Goal: Feedback & Contribution: Contribute content

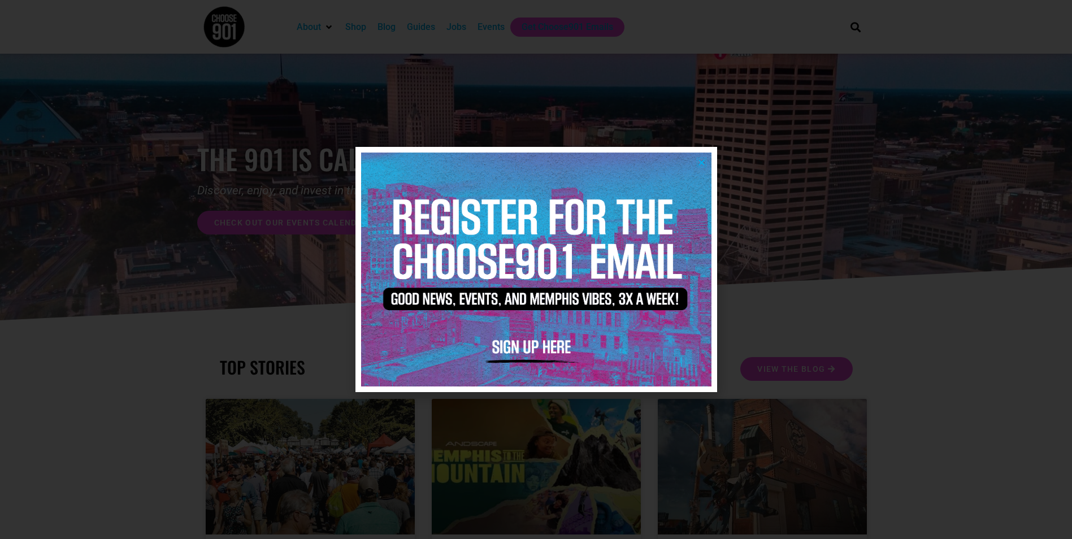
click at [701, 162] on icon "Close" at bounding box center [701, 162] width 8 height 8
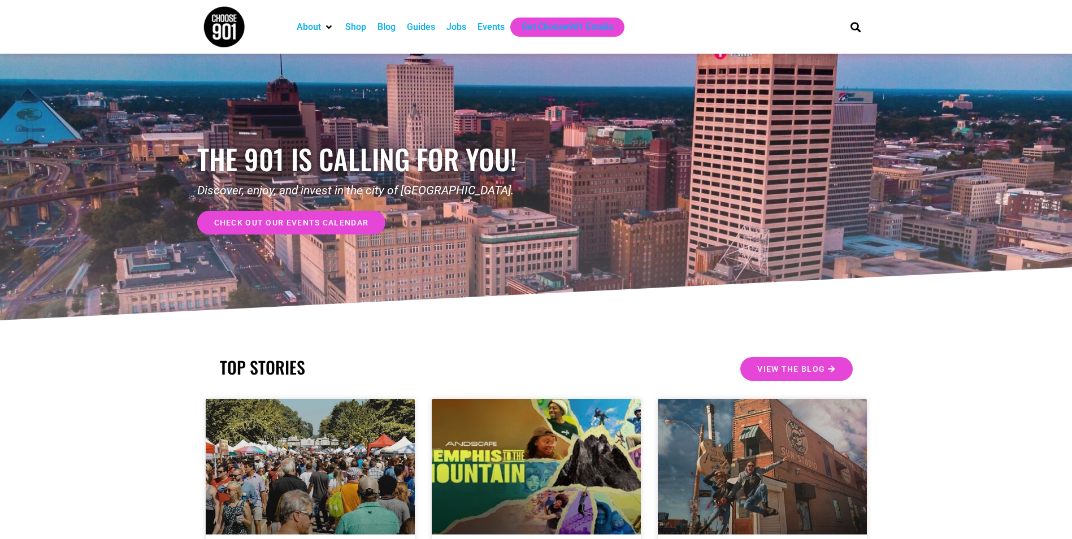
click at [489, 28] on div "Events" at bounding box center [490, 27] width 27 height 14
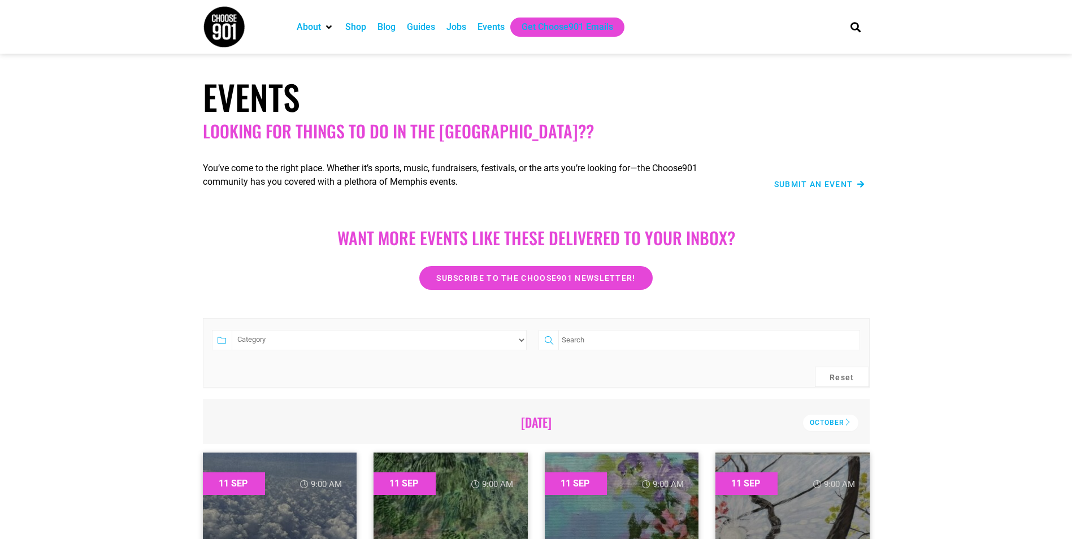
click at [803, 188] on span "Submit an Event" at bounding box center [813, 184] width 79 height 8
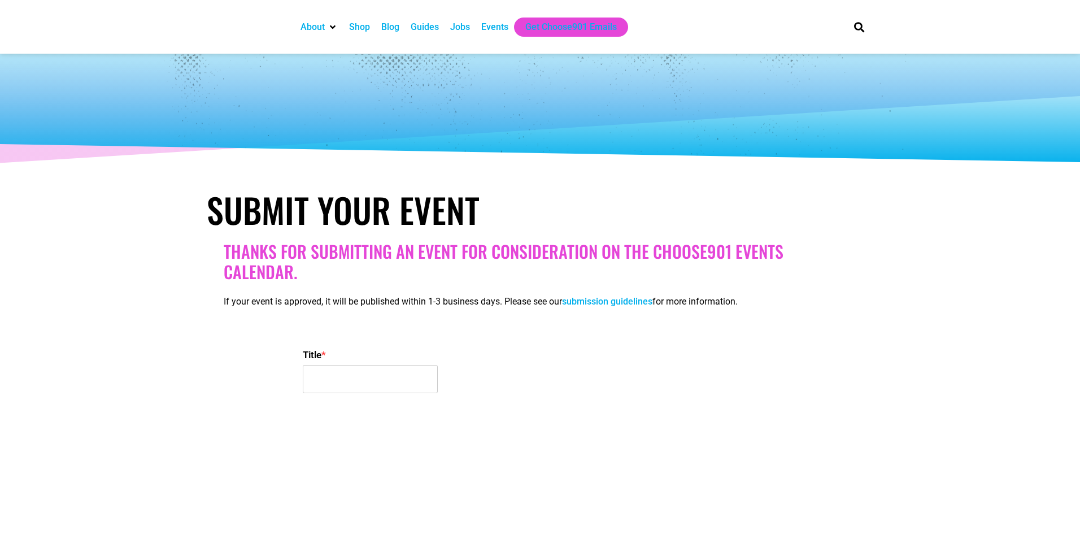
select select
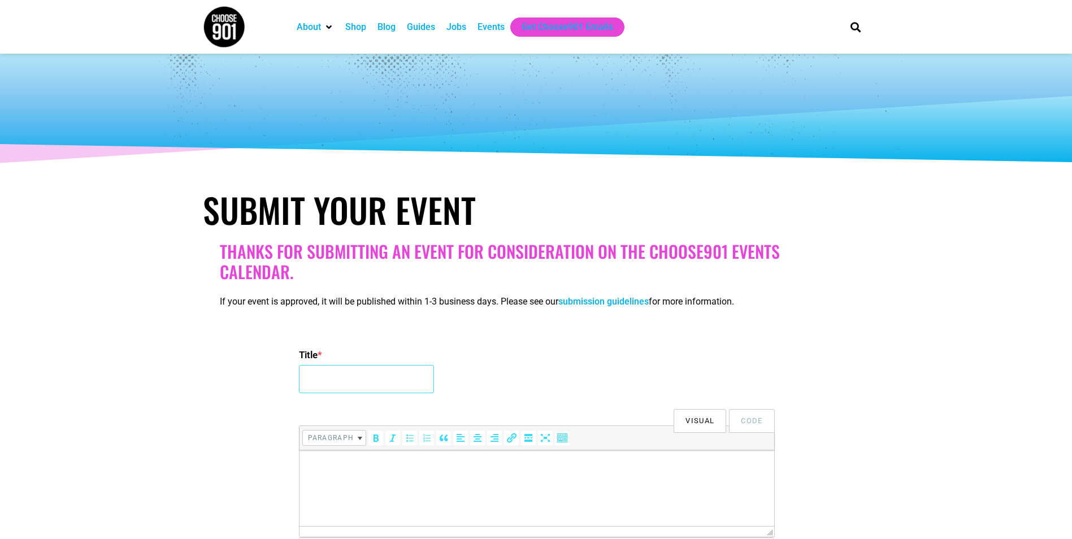
click at [339, 385] on input "Title *" at bounding box center [366, 379] width 135 height 28
click at [333, 393] on input "Title *" at bounding box center [366, 379] width 135 height 28
type input "Family Singo!"
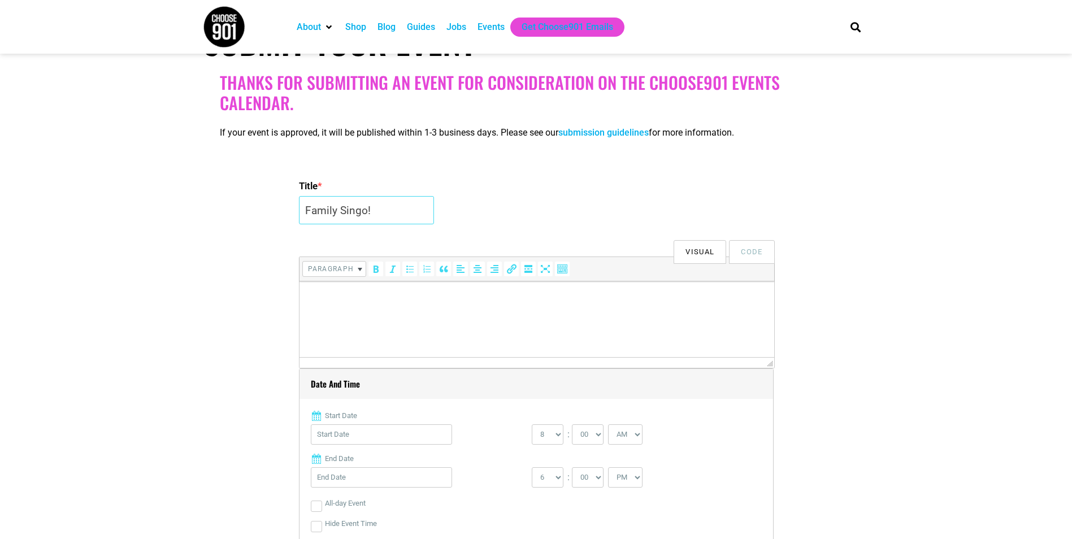
scroll to position [169, 0]
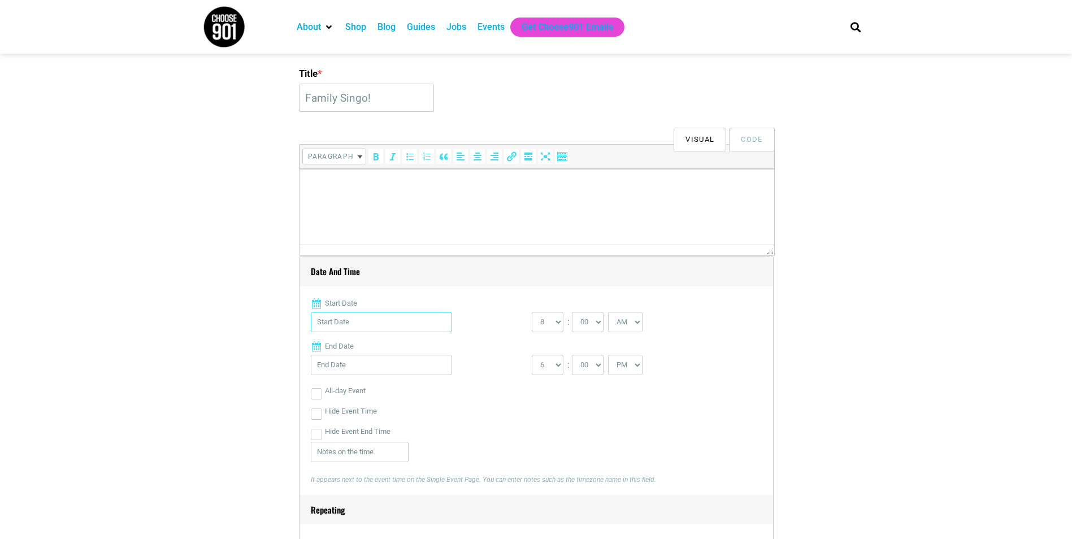
click at [393, 324] on input "Start Date" at bounding box center [381, 322] width 141 height 20
click at [432, 353] on link "Next" at bounding box center [431, 350] width 17 height 17
click at [432, 407] on link "5" at bounding box center [431, 415] width 17 height 17
type input "[DATE]"
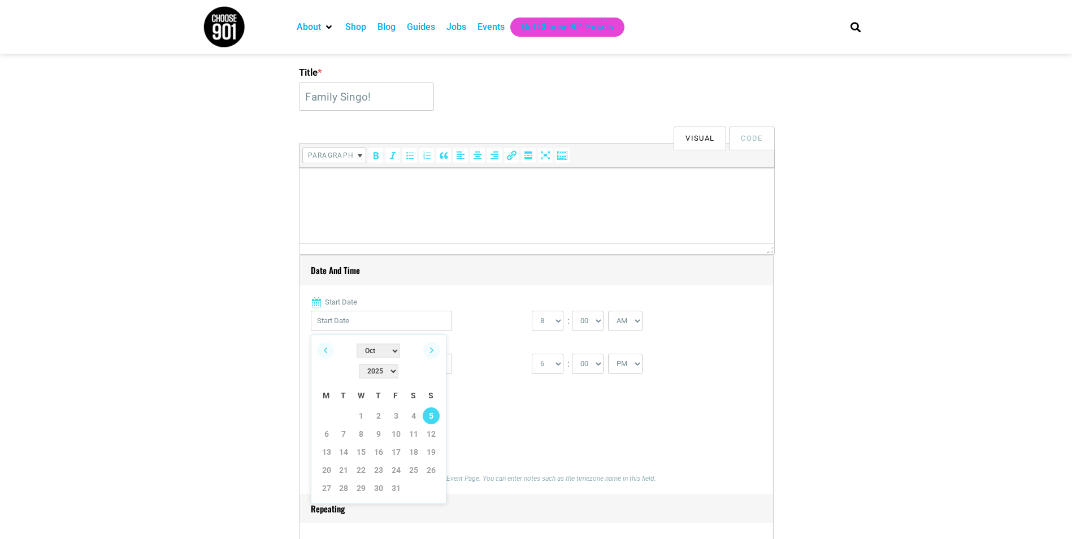
type input "[DATE]"
click at [558, 320] on select "0 1 2 3 4 5 6 7 8 9 10 11 12" at bounding box center [548, 321] width 32 height 20
select select "2"
click at [532, 311] on select "0 1 2 3 4 5 6 7 8 9 10 11 12" at bounding box center [548, 321] width 32 height 20
click at [603, 314] on select "00 05 10 15 20 25 30 35 40 45 50 55" at bounding box center [588, 321] width 32 height 20
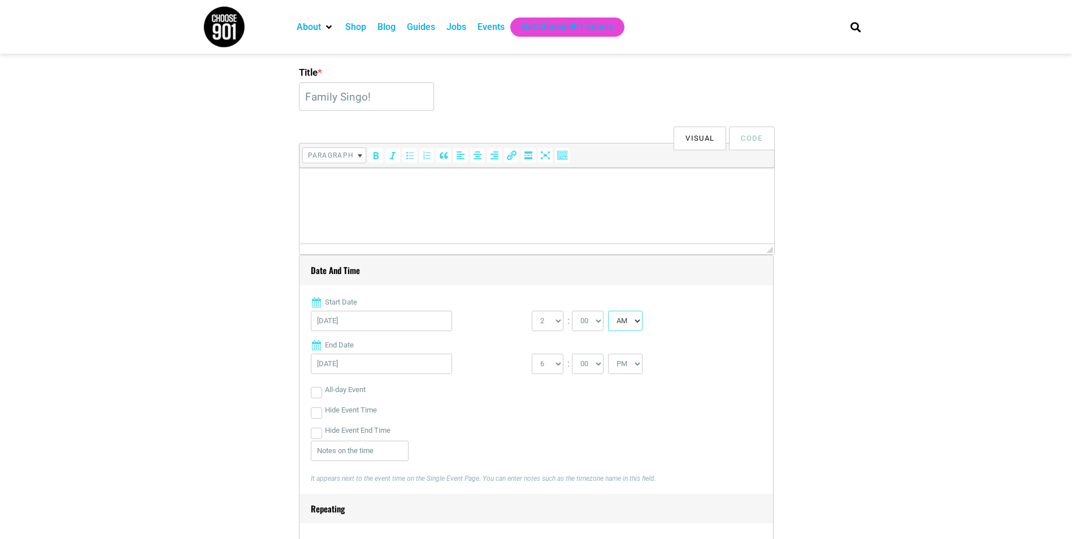
click at [626, 320] on select "AM PM" at bounding box center [625, 321] width 34 height 20
select select "PM"
click at [609, 311] on select "AM PM" at bounding box center [625, 321] width 34 height 20
click at [559, 364] on select "1 2 3 4 5 6 7 8 9 10 11 12" at bounding box center [548, 364] width 32 height 20
select select "4"
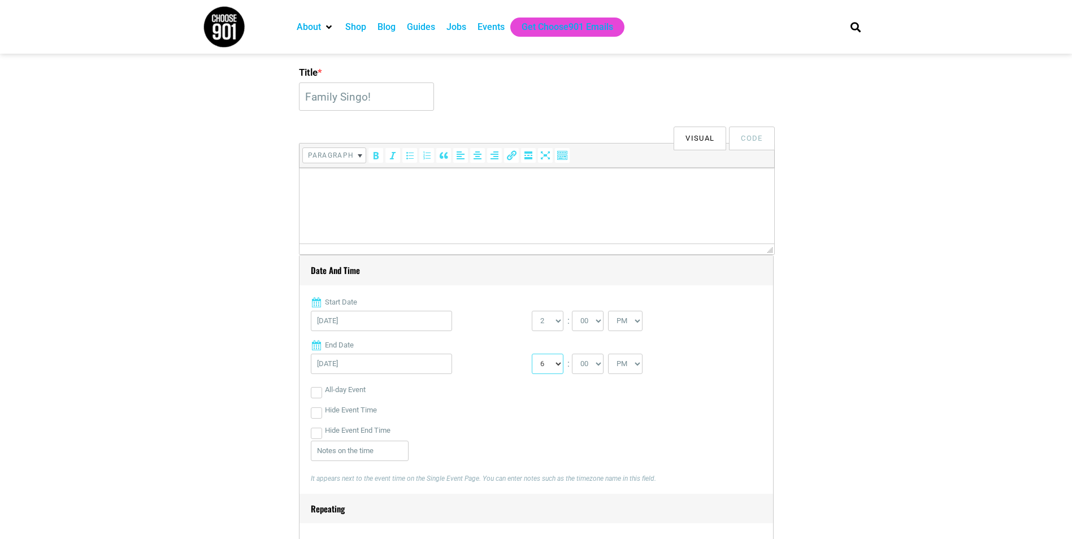
click at [532, 354] on select "1 2 3 4 5 6 7 8 9 10 11 12" at bounding box center [548, 364] width 32 height 20
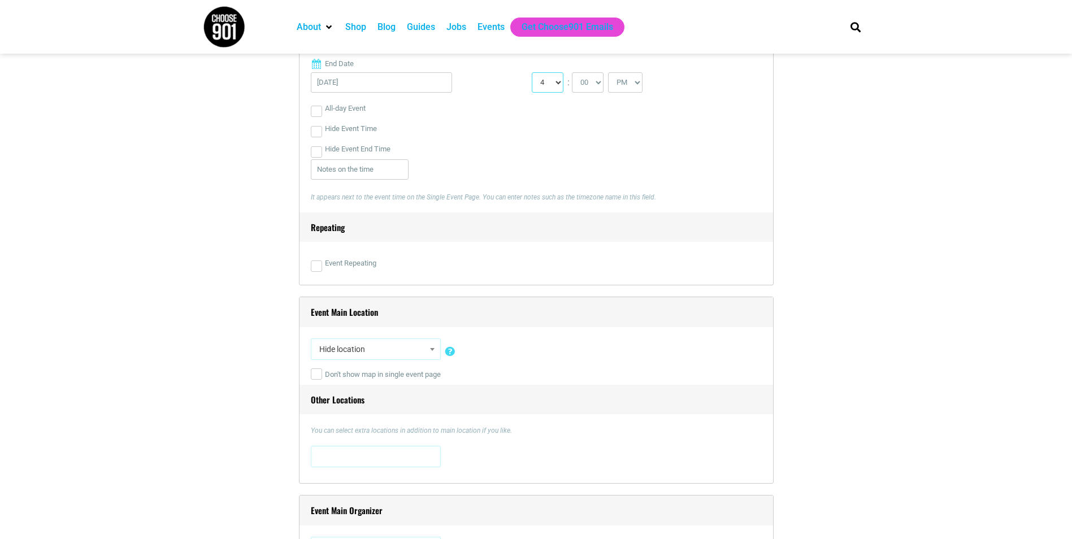
scroll to position [564, 0]
click at [408, 361] on div "Hide location Insert a new location 0 [STREET_ADDRESS][US_STATE] [STREET_ADDRES…" at bounding box center [536, 351] width 451 height 26
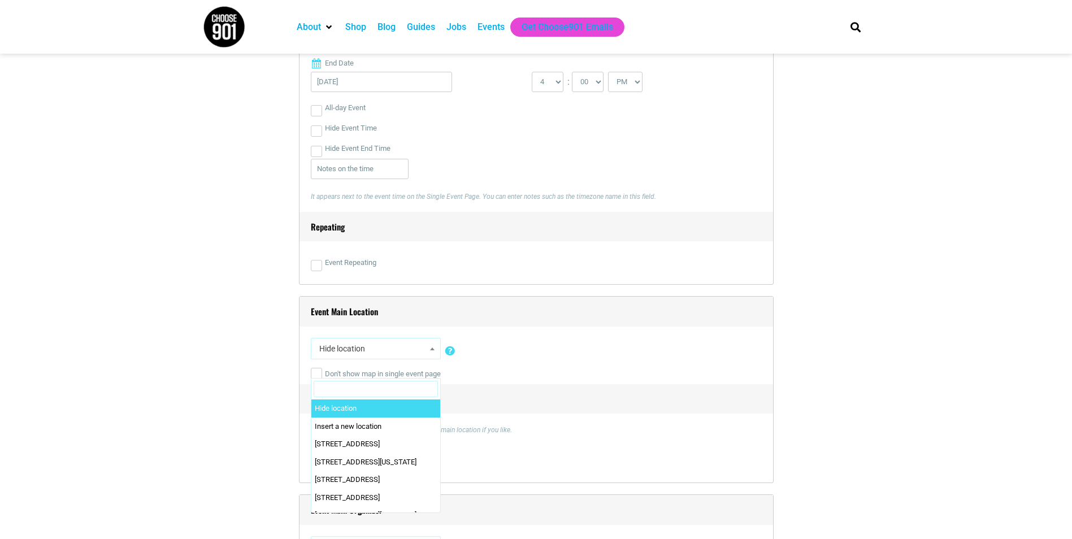
click at [411, 350] on span "Hide location" at bounding box center [376, 348] width 122 height 20
select select "0"
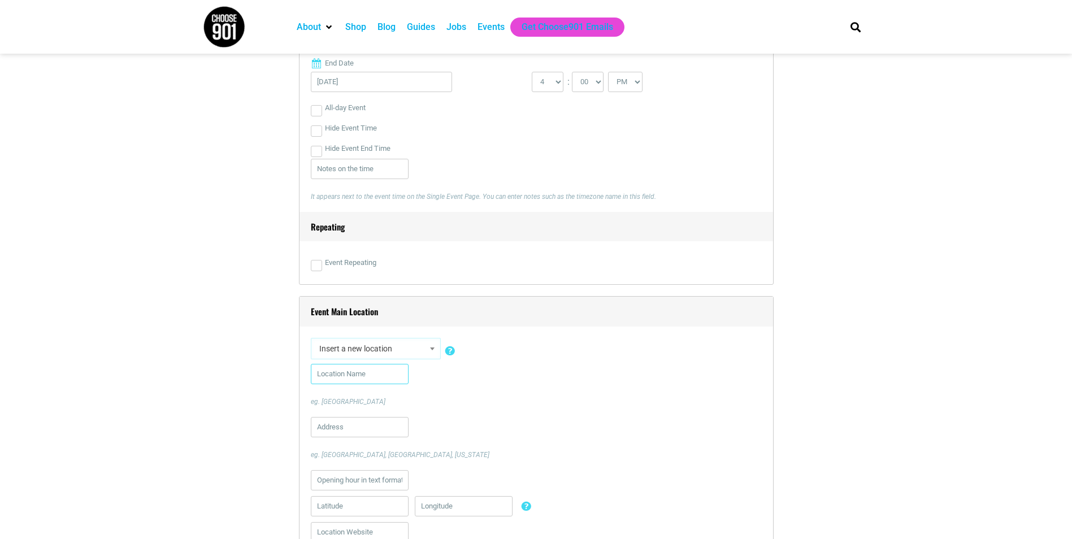
click at [369, 372] on input "text" at bounding box center [360, 374] width 98 height 20
type input "[GEOGRAPHIC_DATA][DEMOGRAPHIC_DATA]"
type input "[STREET_ADDRESS]"
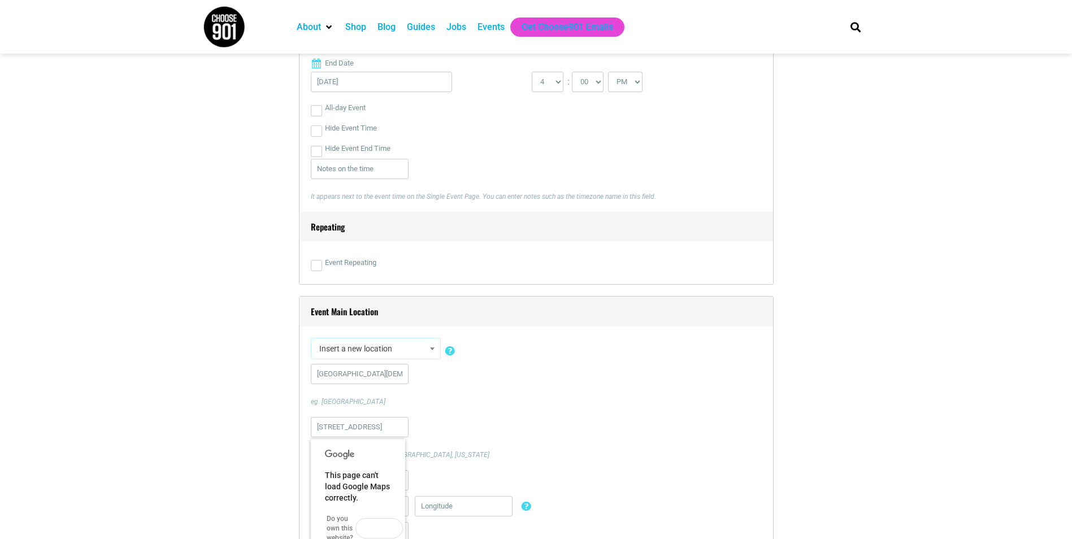
type input "9012599215"
type input "[EMAIL_ADDRESS][DOMAIN_NAME]"
type input "[PERSON_NAME]"
click at [476, 402] on p "eg. [GEOGRAPHIC_DATA]" at bounding box center [536, 402] width 451 height 10
click at [455, 434] on div "[STREET_ADDRESS] eg. [GEOGRAPHIC_DATA], [GEOGRAPHIC_DATA], [US_STATE]" at bounding box center [536, 438] width 451 height 43
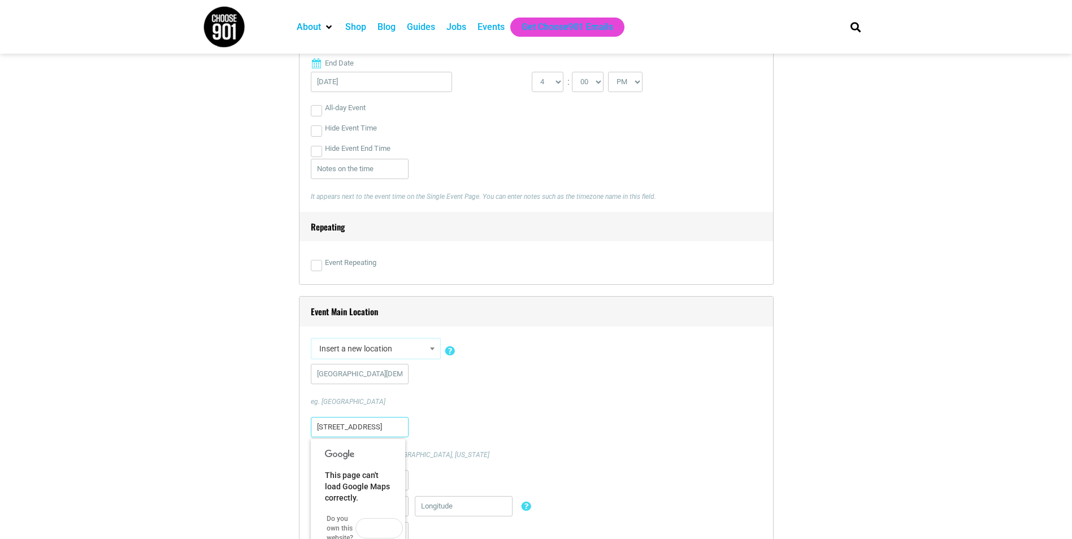
scroll to position [0, 50]
drag, startPoint x: 379, startPoint y: 428, endPoint x: 429, endPoint y: 432, distance: 50.4
click at [429, 432] on div "[STREET_ADDRESS] eg. [GEOGRAPHIC_DATA], [GEOGRAPHIC_DATA], [US_STATE]" at bounding box center [536, 438] width 451 height 43
type input "[STREET_ADDRESS]"
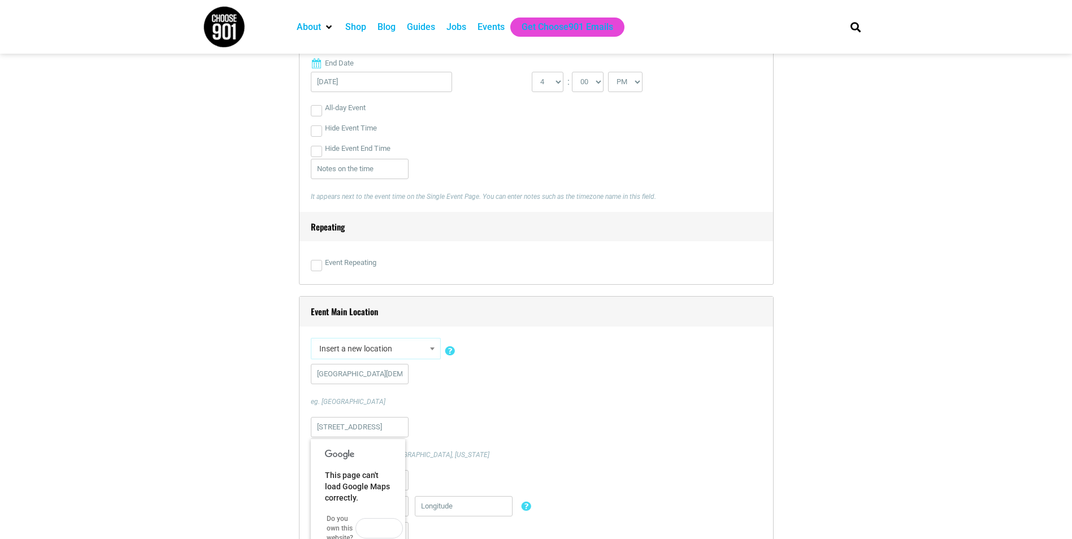
click at [480, 423] on div "[STREET_ADDRESS][GEOGRAPHIC_DATA]. [GEOGRAPHIC_DATA], [GEOGRAPHIC_DATA], [US_ST…" at bounding box center [536, 438] width 451 height 43
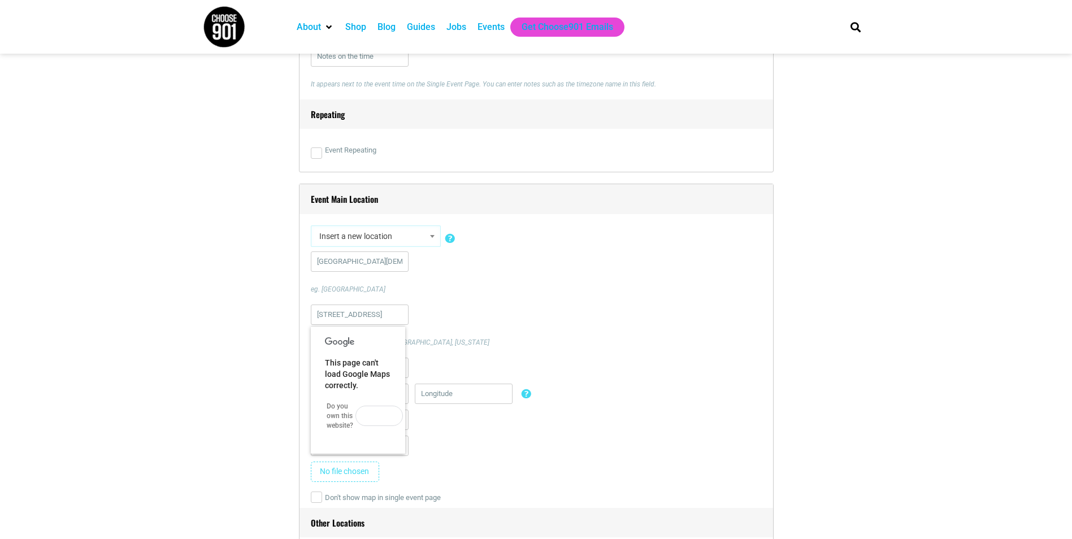
scroll to position [677, 0]
click at [378, 412] on button "OK" at bounding box center [378, 415] width 47 height 20
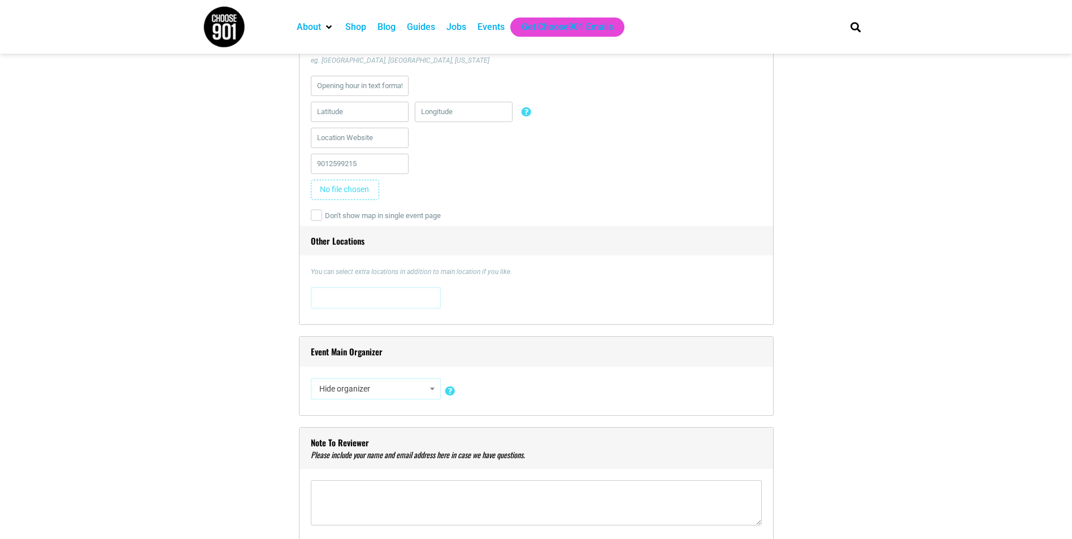
scroll to position [959, 0]
click at [429, 385] on span at bounding box center [432, 388] width 11 height 15
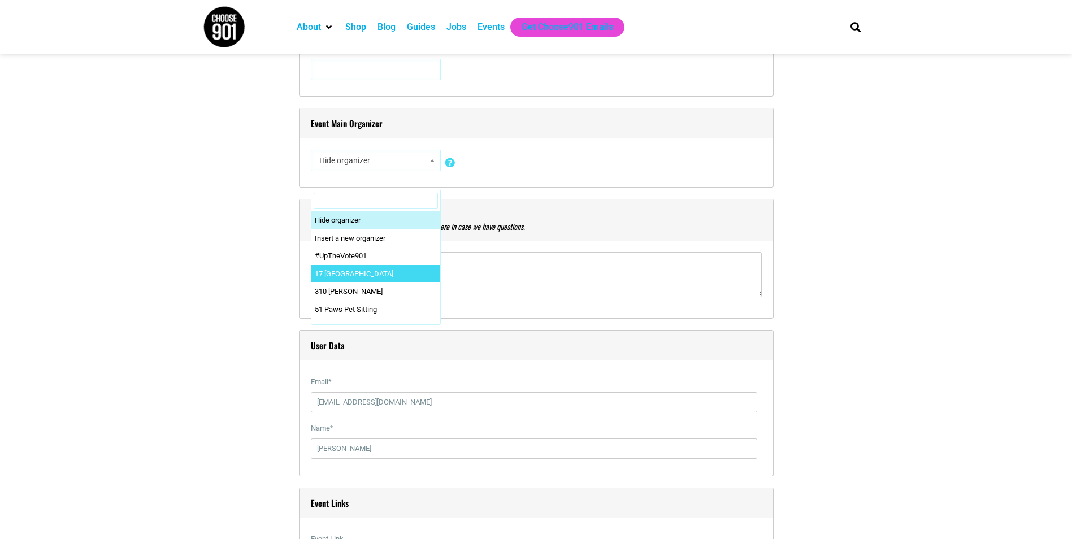
scroll to position [1186, 0]
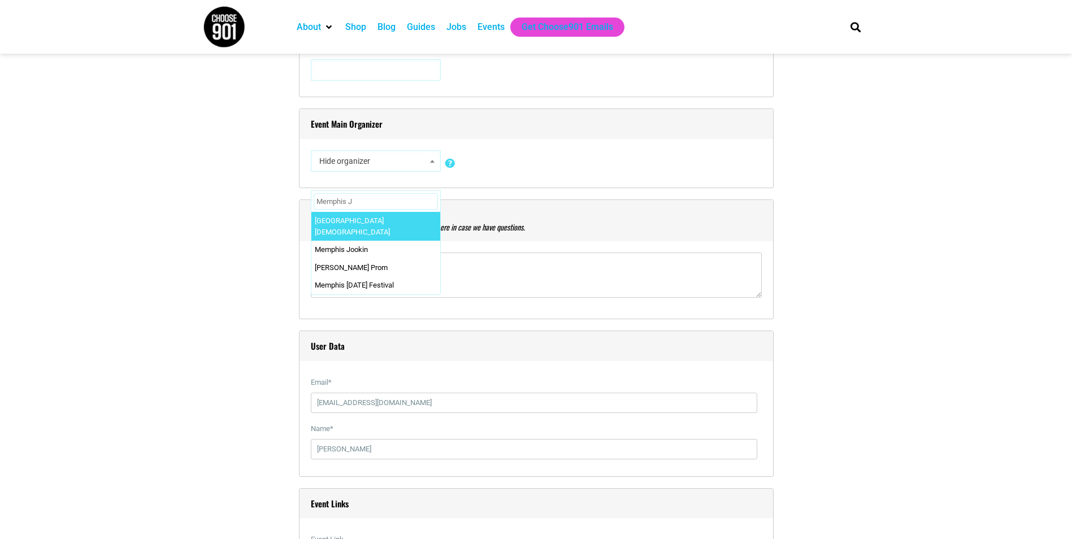
type input "Memphis J"
select select "4825"
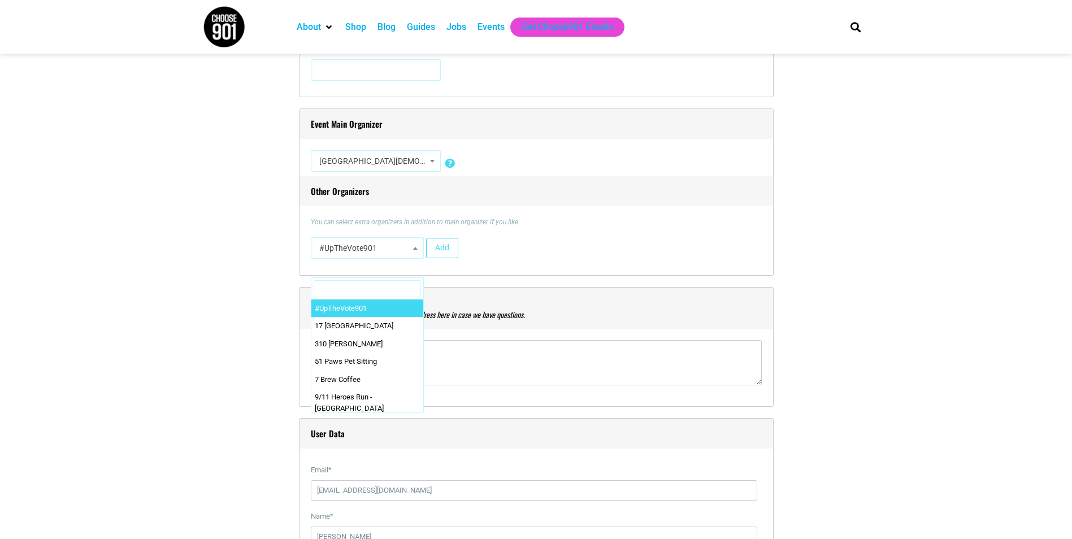
click at [419, 248] on span at bounding box center [415, 248] width 11 height 15
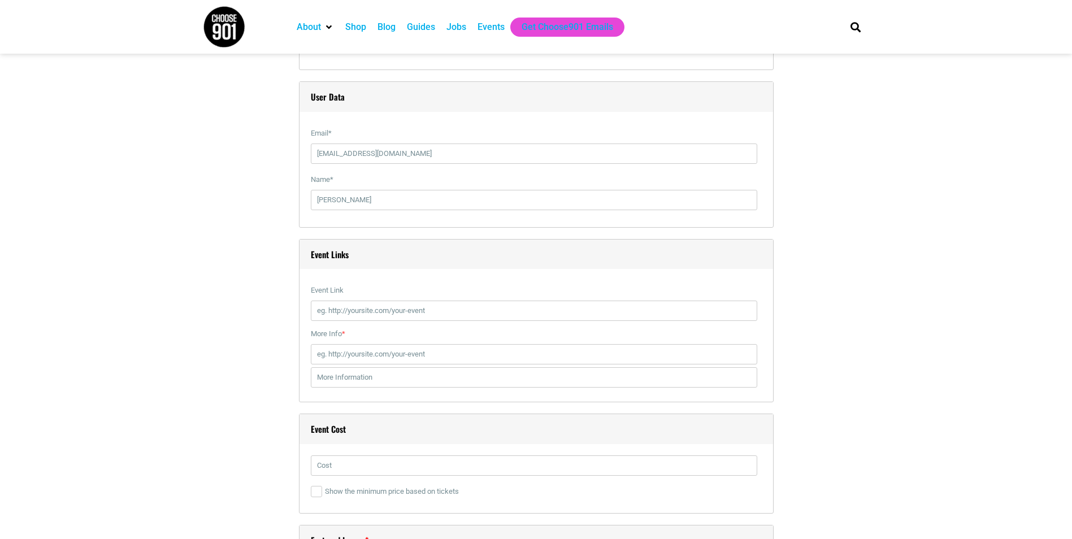
scroll to position [1524, 0]
click at [347, 316] on input "Event Link" at bounding box center [534, 310] width 446 height 20
paste input "[URL][DOMAIN_NAME]"
type input "[URL][DOMAIN_NAME]"
click at [353, 464] on input "text" at bounding box center [534, 465] width 446 height 20
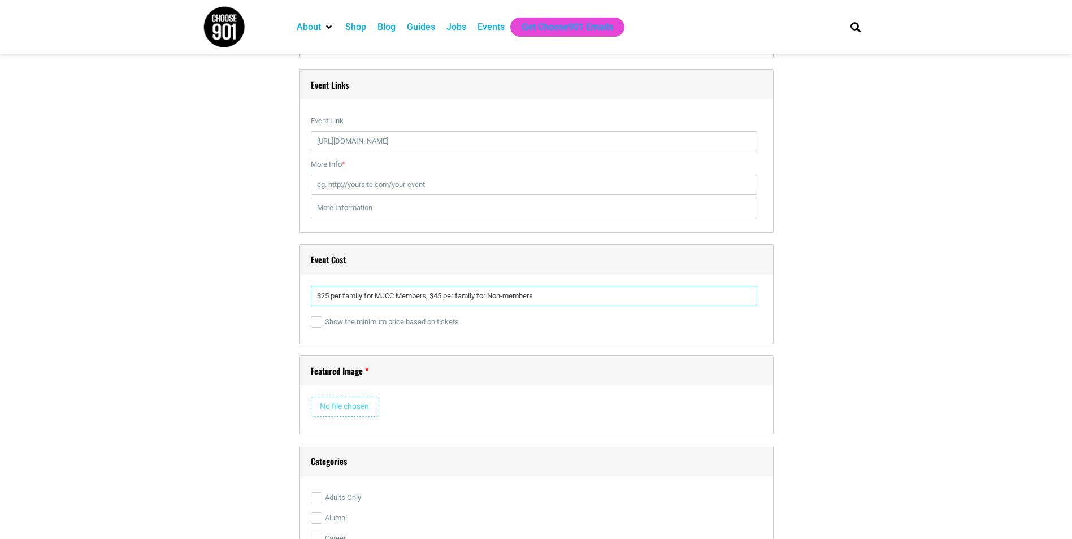
scroll to position [1693, 0]
type input "$25 per family for MJCC Members, $45 per family for Non-members"
click at [333, 410] on input "file" at bounding box center [345, 406] width 68 height 20
type input "C:\fakepath\Family Singo - social image.png"
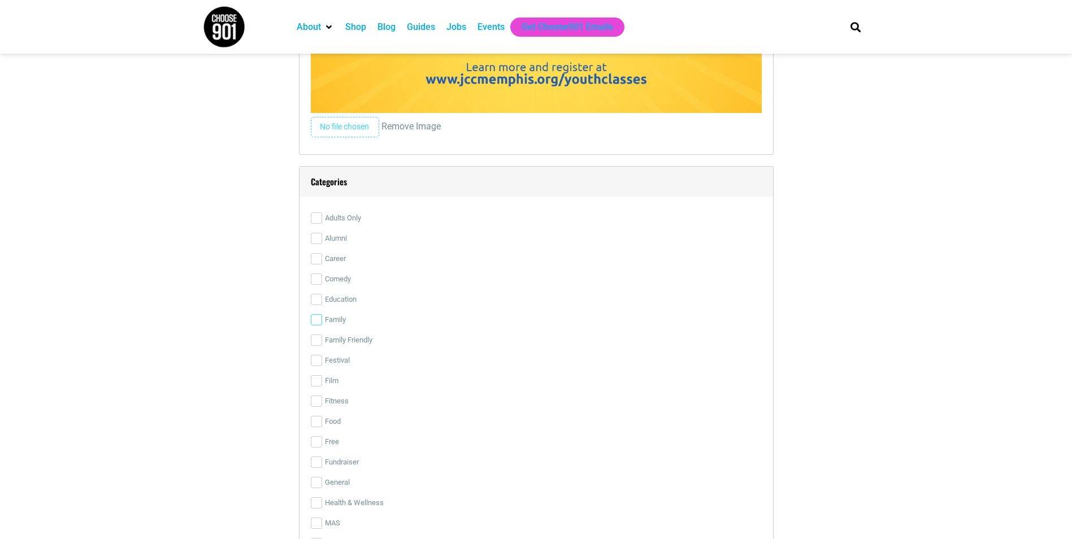
scroll to position [2427, 0]
click at [315, 317] on input "Family" at bounding box center [316, 319] width 11 height 11
checkbox input "true"
click at [320, 342] on input "Family Friendly" at bounding box center [316, 339] width 11 height 11
checkbox input "true"
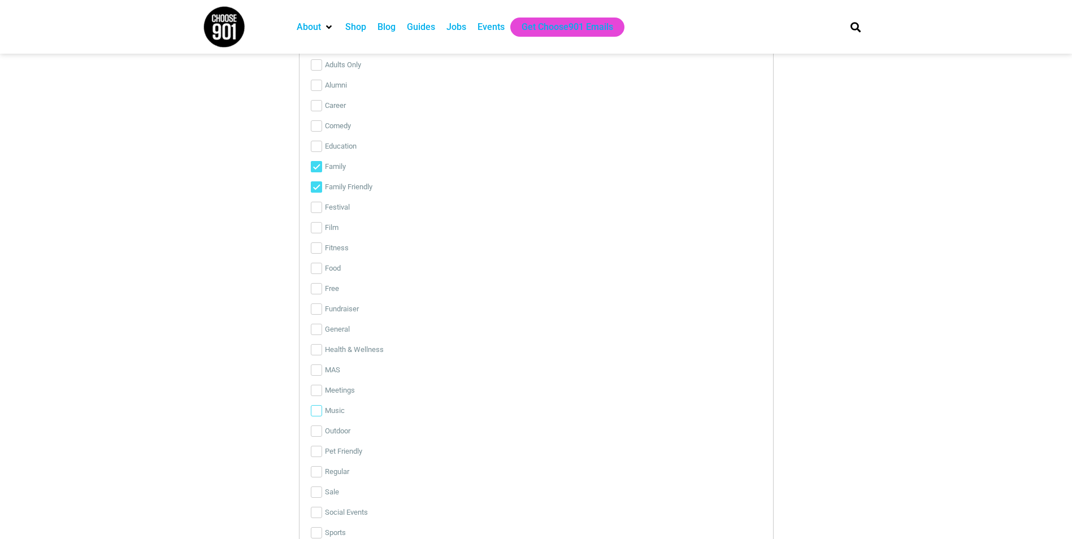
click at [319, 415] on input "Music" at bounding box center [316, 410] width 11 height 11
checkbox input "true"
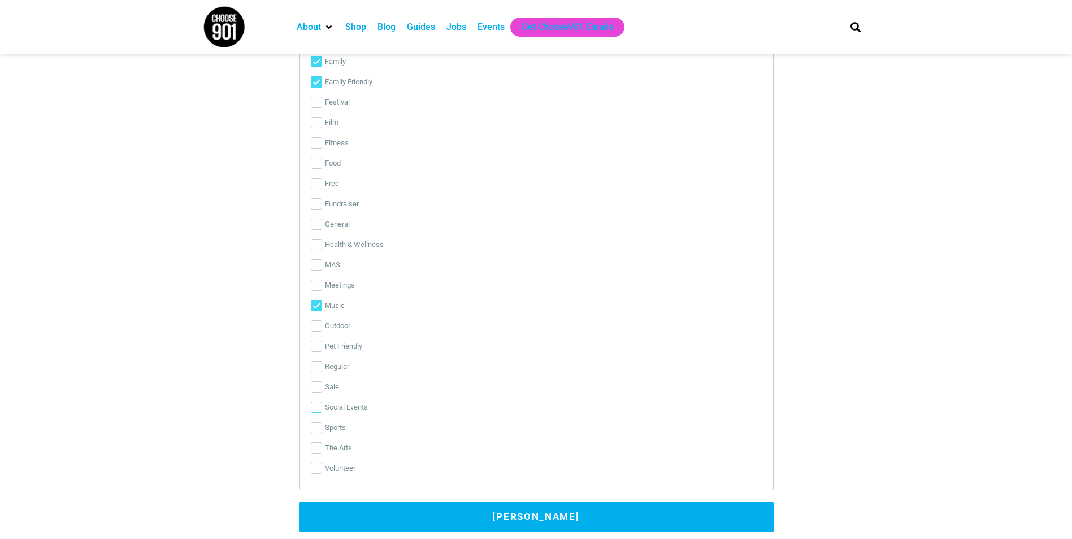
click at [312, 415] on label "Social Events" at bounding box center [536, 407] width 451 height 20
click at [312, 413] on input "Social Events" at bounding box center [316, 407] width 11 height 11
checkbox input "true"
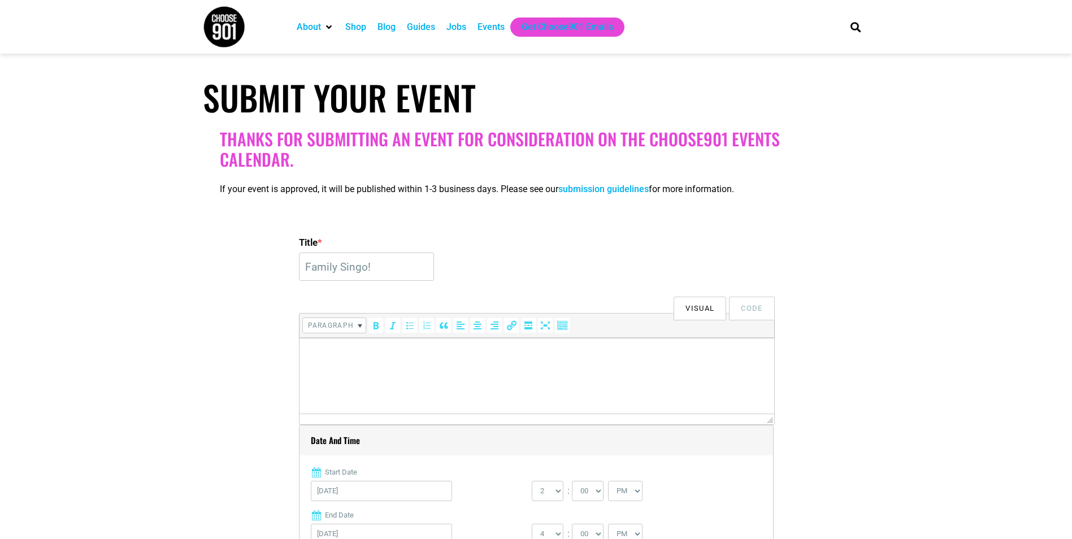
scroll to position [112, 0]
click at [390, 356] on p at bounding box center [535, 354] width 463 height 14
click at [333, 355] on p at bounding box center [535, 354] width 463 height 14
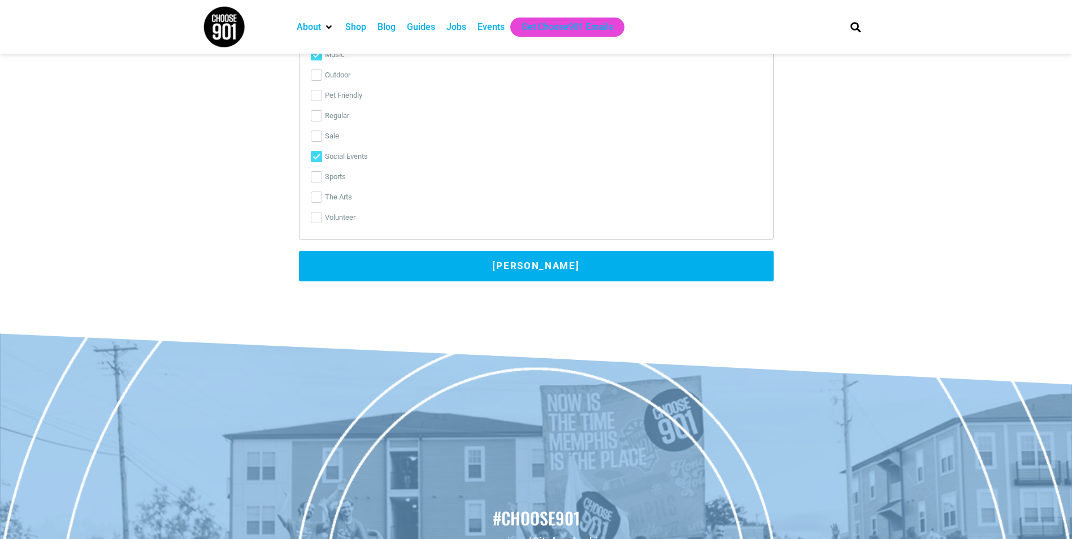
click at [700, 268] on button "[PERSON_NAME]" at bounding box center [536, 266] width 475 height 31
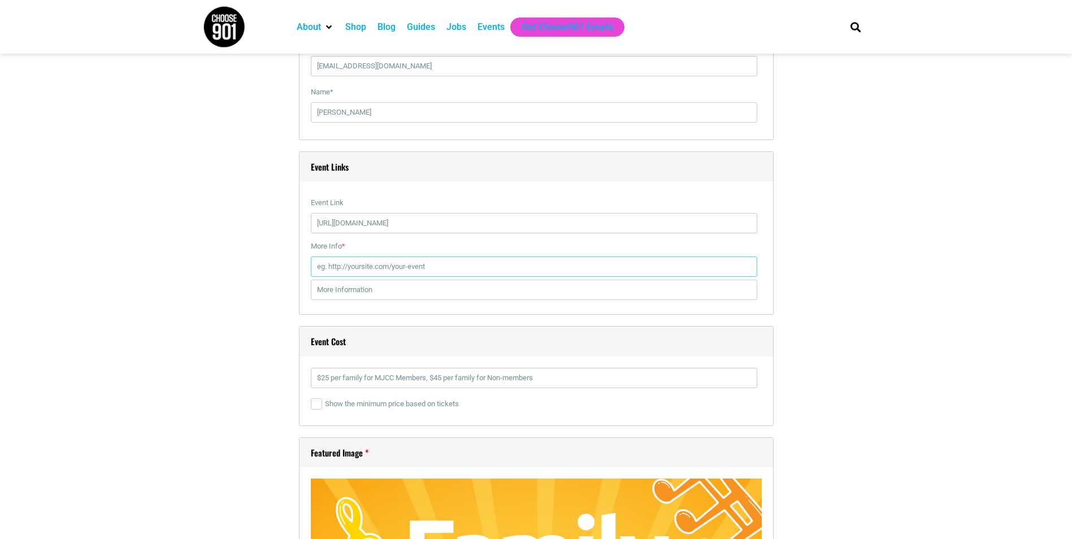
scroll to position [1609, 0]
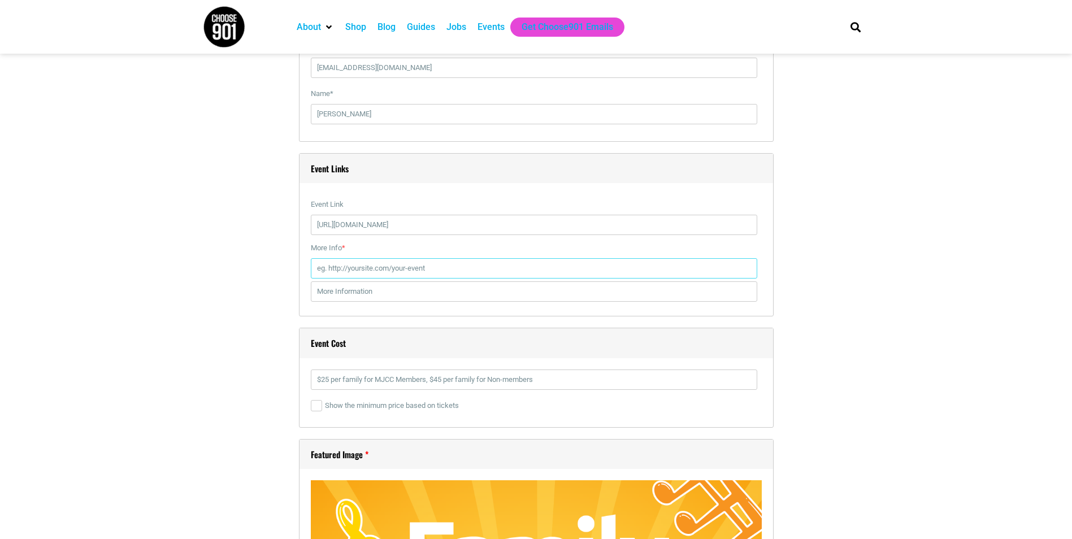
click at [369, 268] on input "More Info *" at bounding box center [534, 268] width 446 height 20
paste input "[URL][DOMAIN_NAME]"
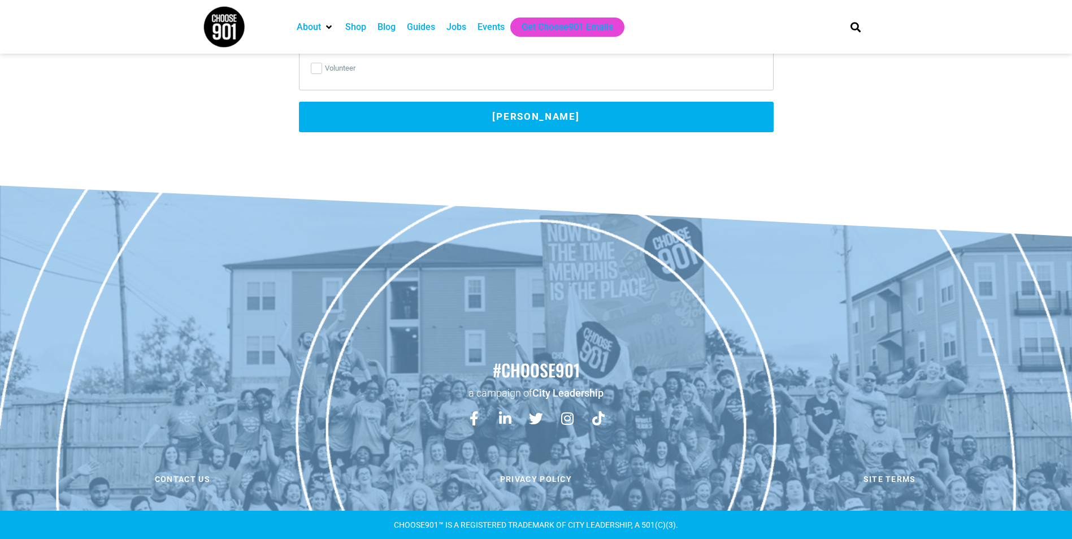
type input "[URL][DOMAIN_NAME]"
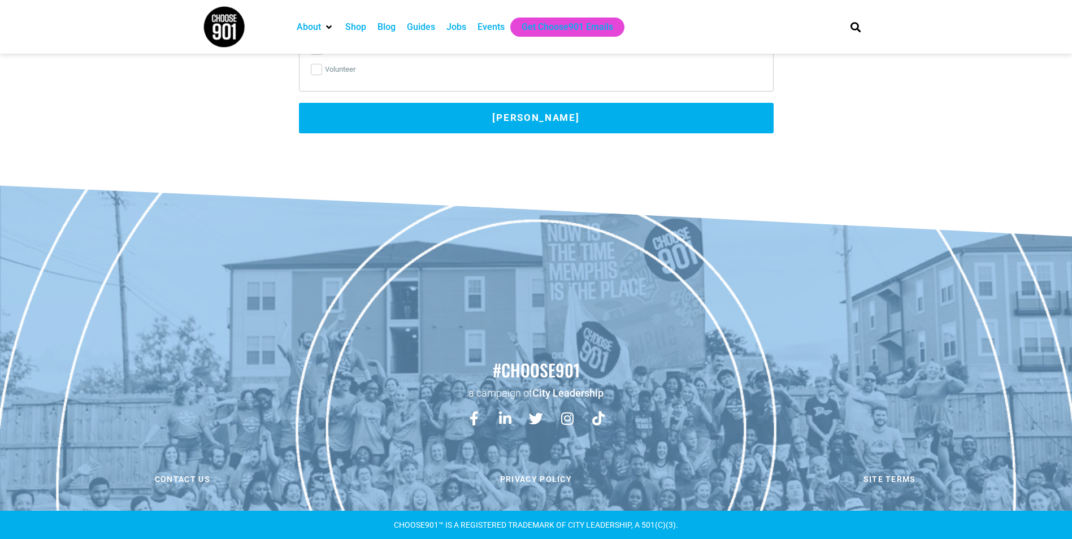
click at [499, 118] on button "[PERSON_NAME]" at bounding box center [536, 118] width 475 height 31
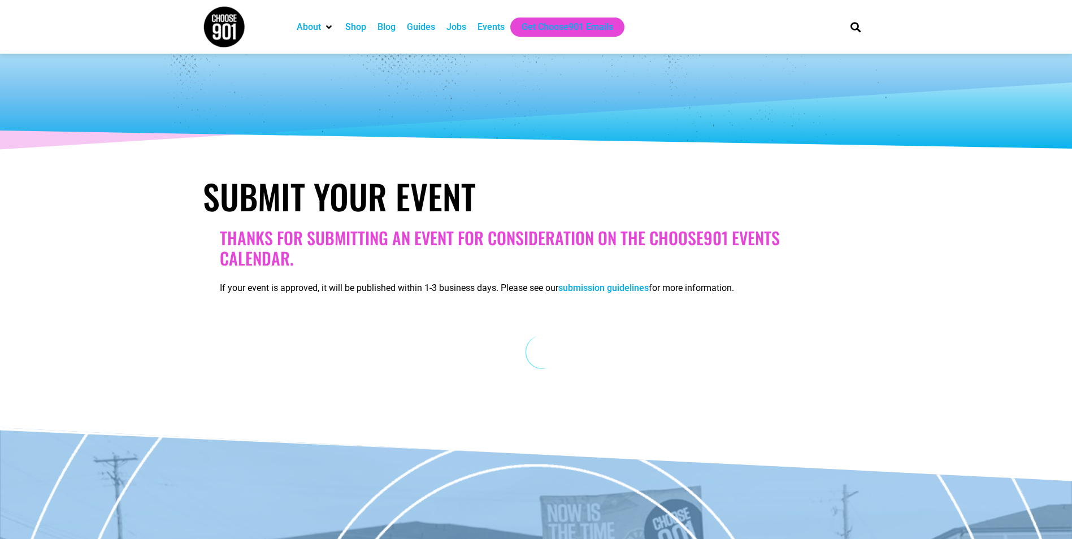
scroll to position [13, 0]
